Goal: Transaction & Acquisition: Book appointment/travel/reservation

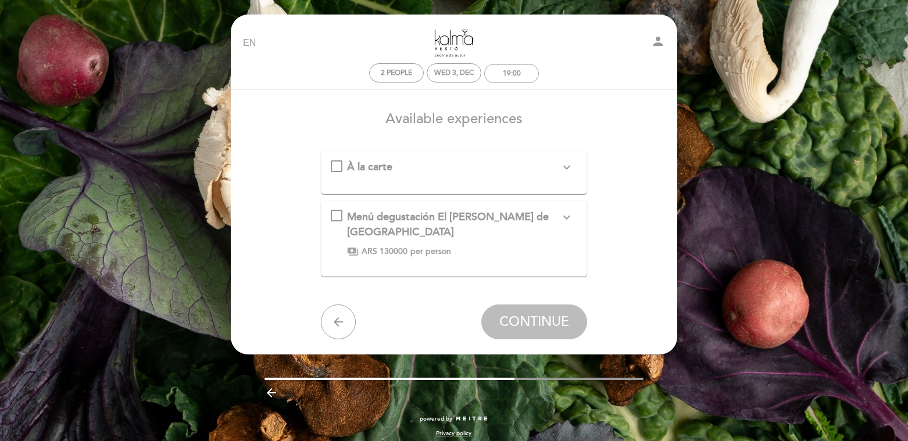
click at [336, 167] on div "À la carte expand_more" at bounding box center [454, 167] width 247 height 15
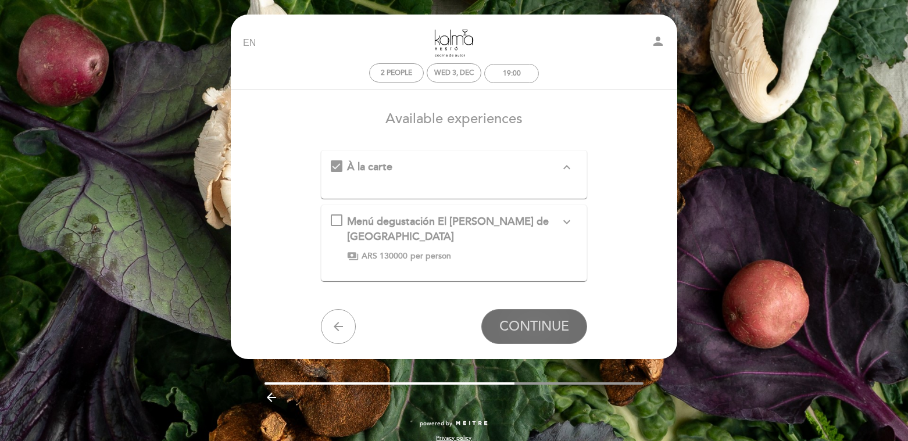
click at [535, 333] on span "CONTINUE" at bounding box center [535, 327] width 70 height 16
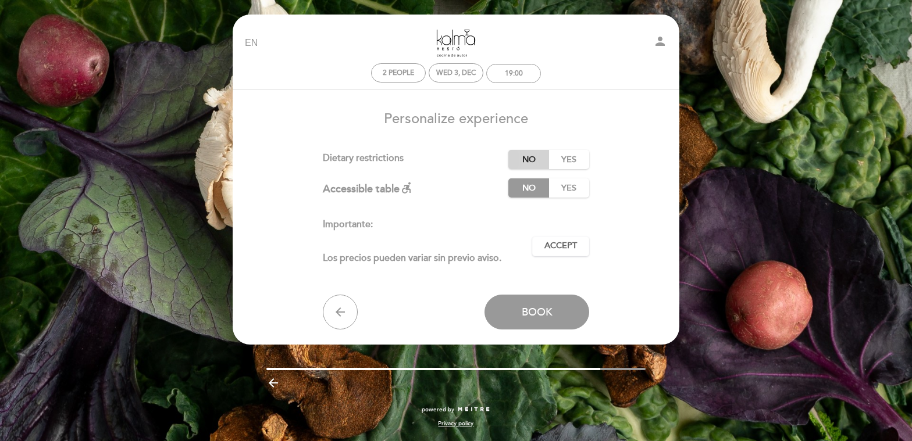
click at [521, 155] on label "No" at bounding box center [528, 159] width 41 height 19
click at [527, 318] on span "Book" at bounding box center [537, 312] width 31 height 13
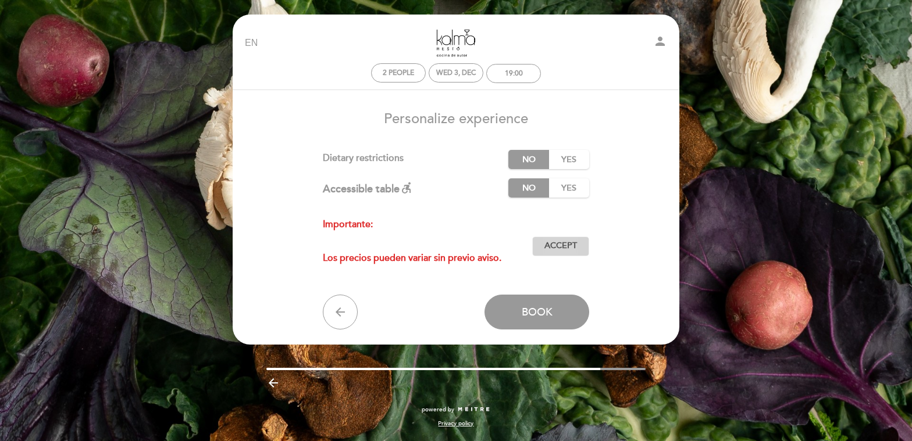
click at [572, 251] on span "Accept" at bounding box center [560, 246] width 33 height 12
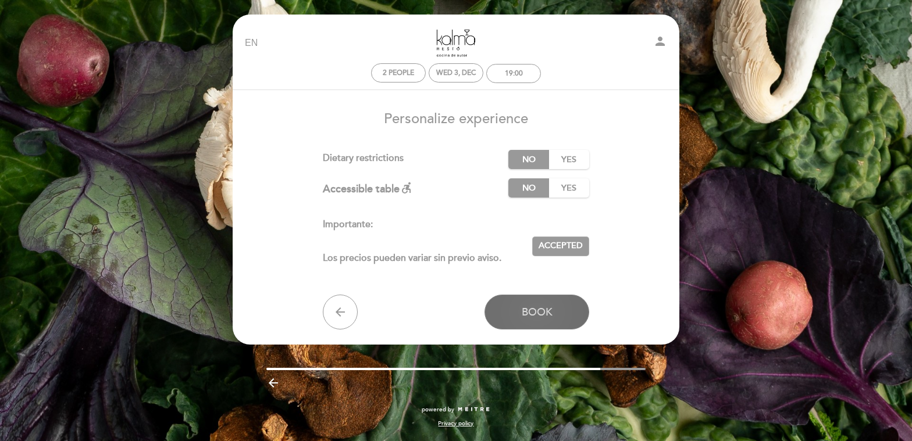
click at [531, 313] on span "Book" at bounding box center [537, 312] width 31 height 13
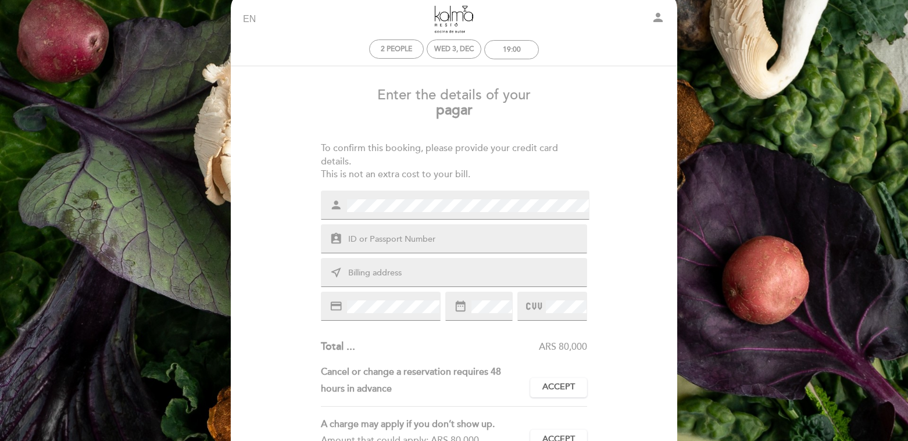
scroll to position [26, 0]
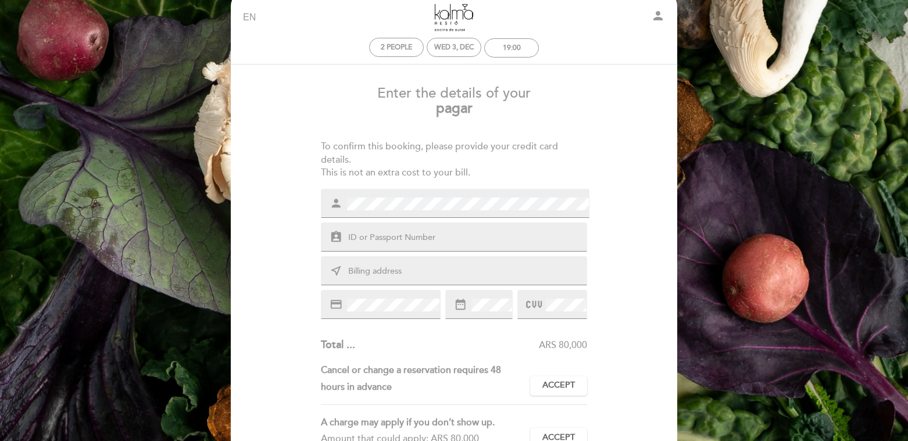
click at [391, 237] on input "text" at bounding box center [468, 237] width 242 height 13
type input "128043731"
click at [405, 273] on input "text" at bounding box center [468, 271] width 242 height 13
type input "209 Castelnau"
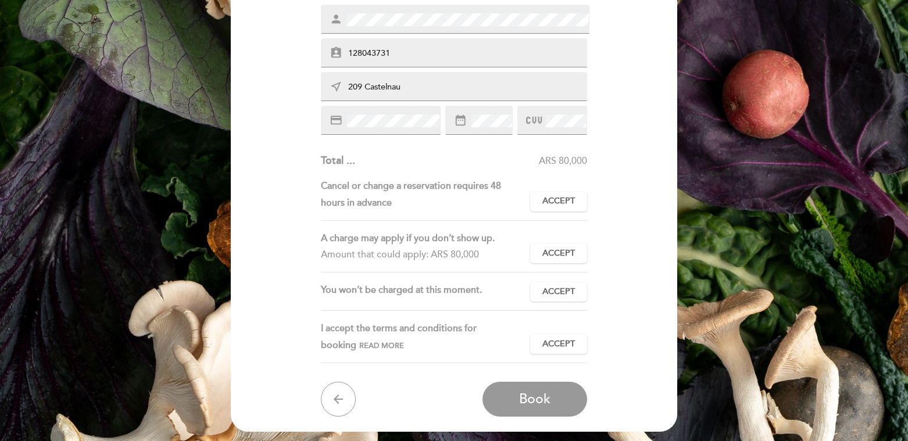
scroll to position [225, 0]
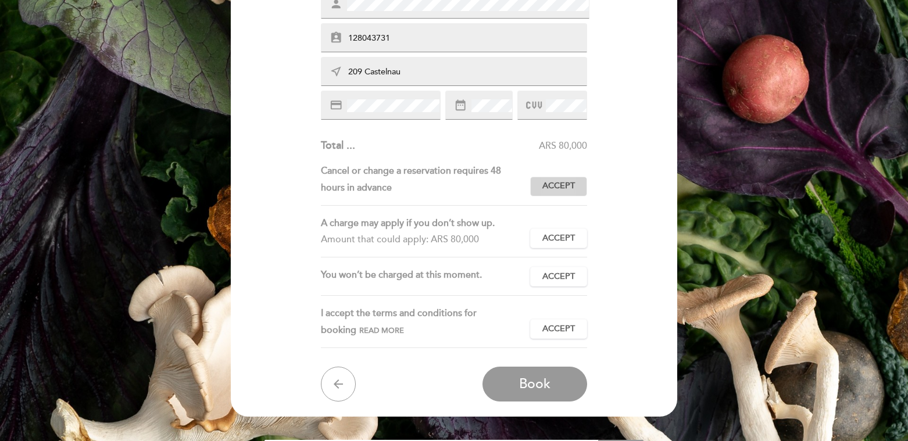
click at [559, 190] on span "Accept" at bounding box center [559, 186] width 33 height 12
click at [555, 242] on span "Accept" at bounding box center [559, 239] width 33 height 12
click at [551, 273] on span "Accept" at bounding box center [559, 277] width 33 height 12
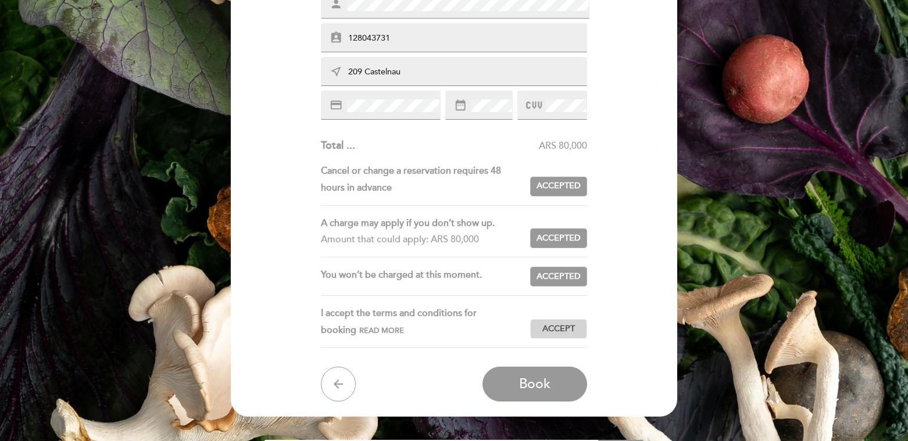
click at [557, 329] on span "Accept" at bounding box center [559, 329] width 33 height 12
click at [529, 381] on span "Book" at bounding box center [534, 384] width 31 height 16
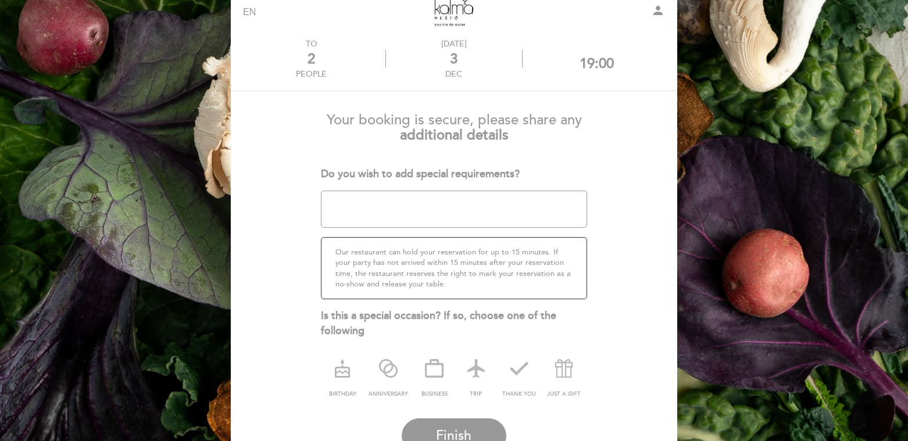
scroll to position [48, 0]
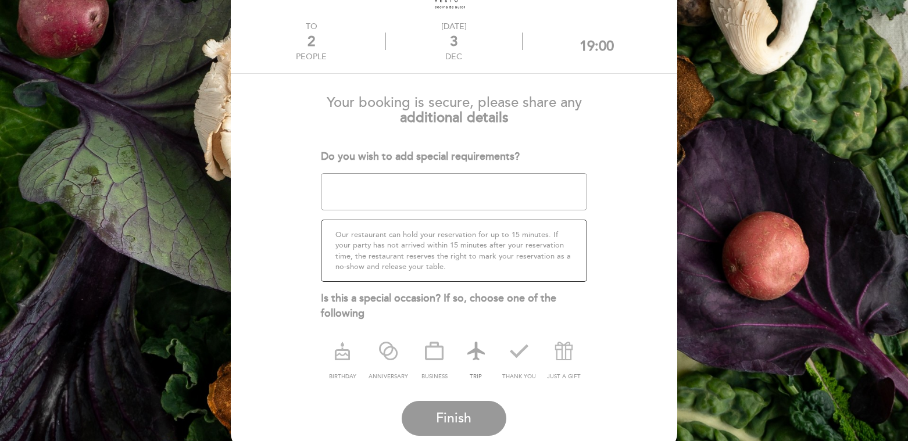
click at [477, 354] on icon at bounding box center [476, 351] width 30 height 30
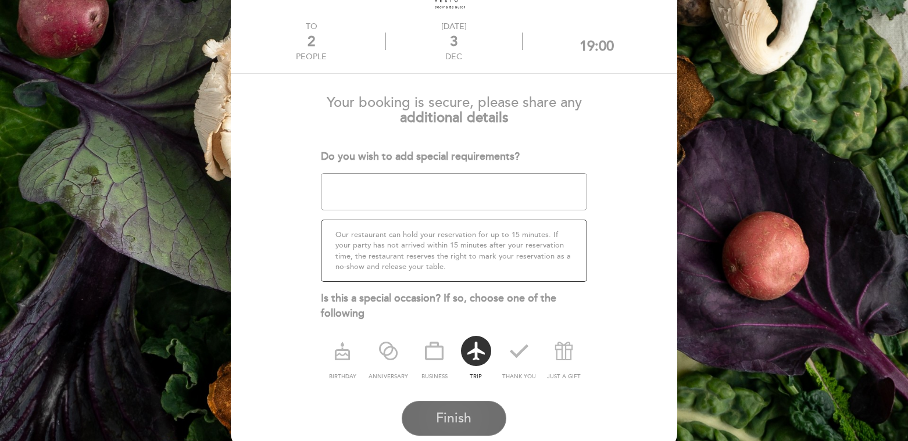
click at [450, 413] on span "Finish" at bounding box center [453, 419] width 35 height 16
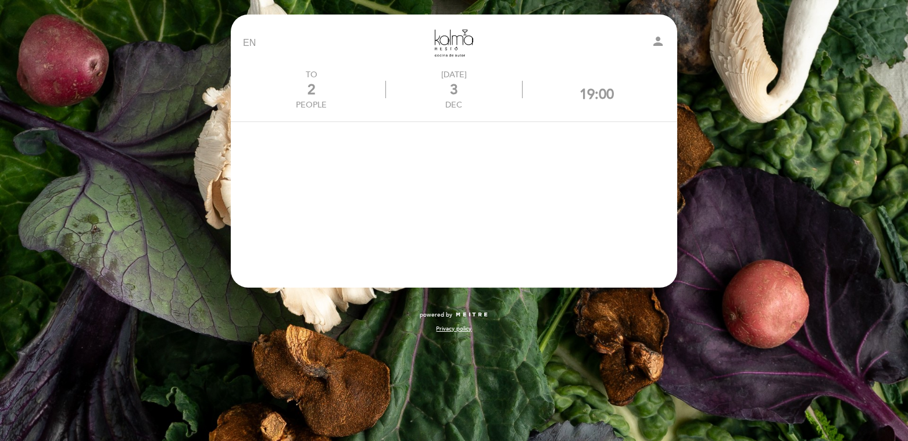
scroll to position [0, 0]
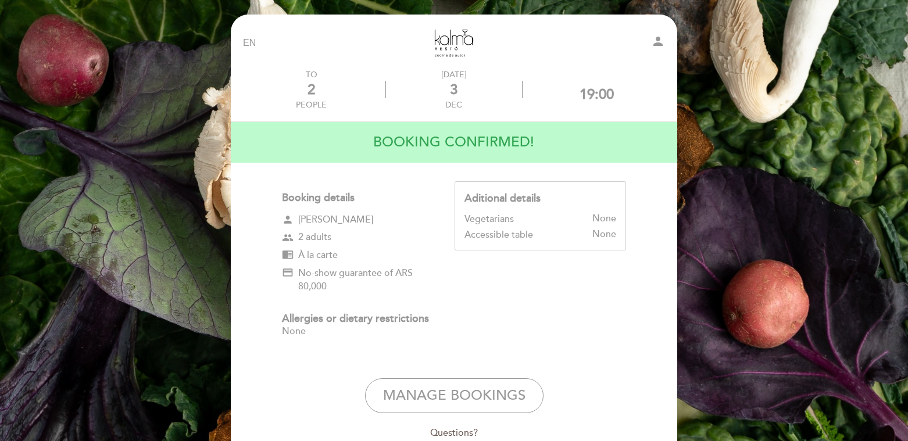
click at [136, 74] on div "EN ES PT Kalma Resto person TO 2 people [DATE] 19:00" at bounding box center [454, 263] width 908 height 526
